Goal: Find contact information: Find contact information

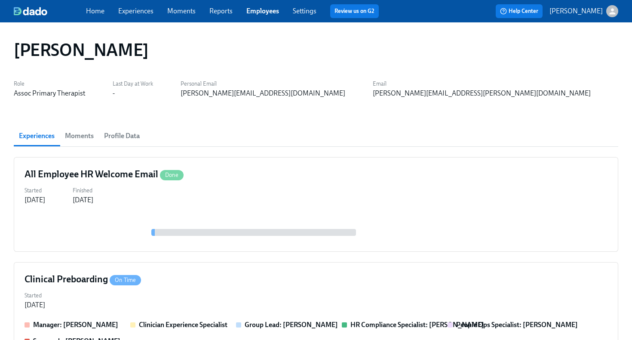
scroll to position [479, 0]
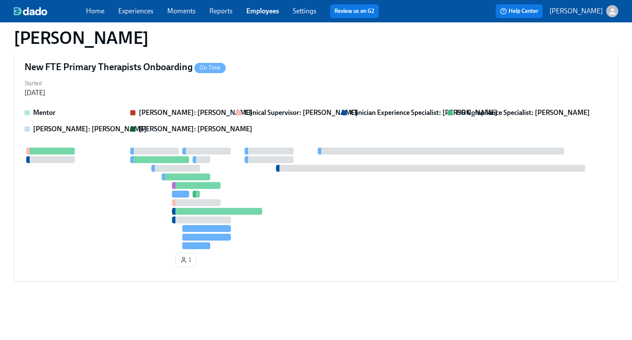
click at [273, 13] on link "Employees" at bounding box center [262, 11] width 33 height 8
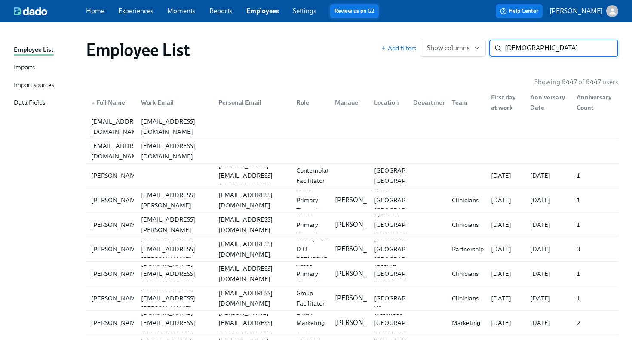
type input "[DEMOGRAPHIC_DATA]"
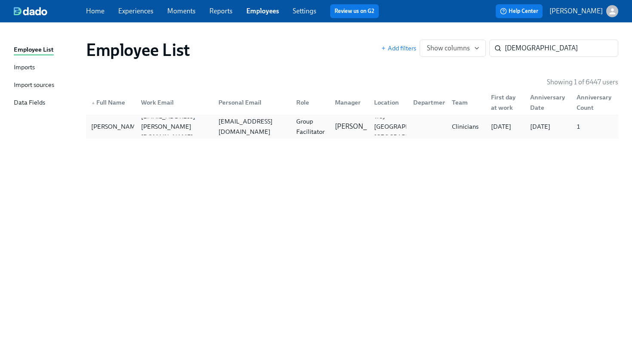
click at [270, 126] on div "[EMAIL_ADDRESS][DOMAIN_NAME]" at bounding box center [252, 126] width 74 height 21
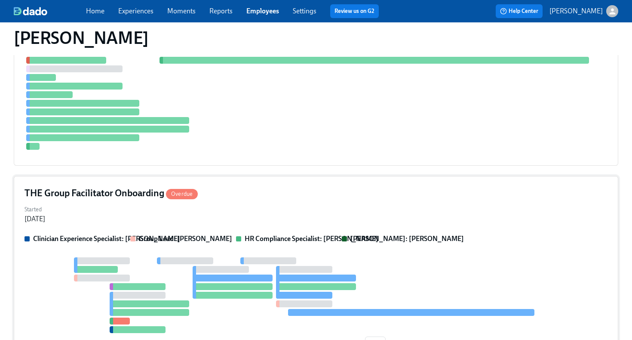
scroll to position [340, 0]
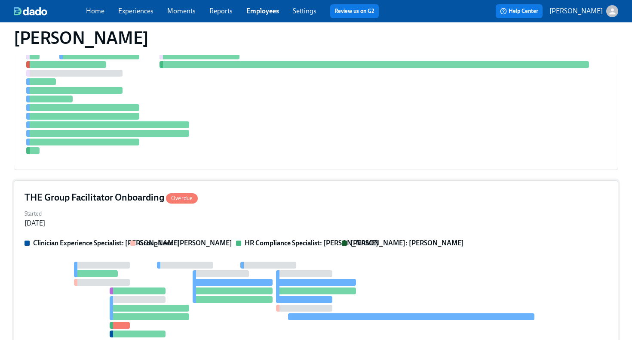
click at [298, 209] on div "Started [DATE]" at bounding box center [316, 217] width 583 height 21
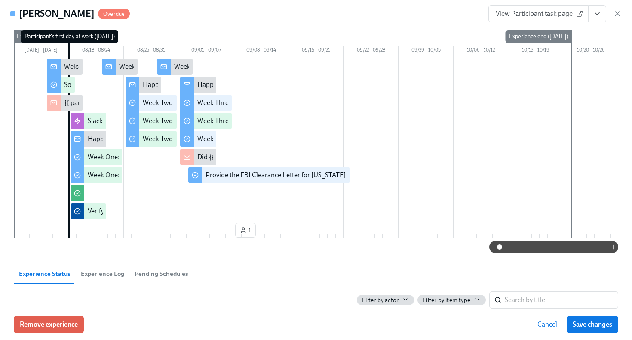
scroll to position [0, 0]
